Goal: Information Seeking & Learning: Learn about a topic

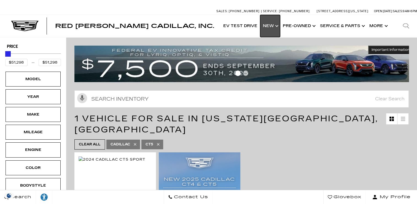
click at [278, 24] on link "Show New" at bounding box center [270, 26] width 20 height 22
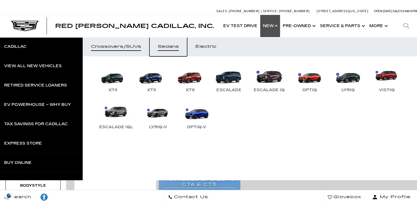
click at [170, 47] on div "Sedans" at bounding box center [168, 47] width 21 height 4
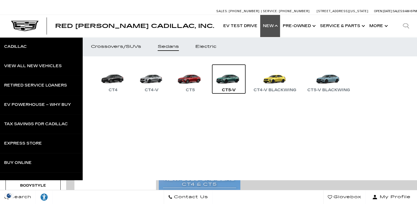
click at [229, 81] on link "CT5-V" at bounding box center [228, 79] width 33 height 29
